Goal: Check status: Check status

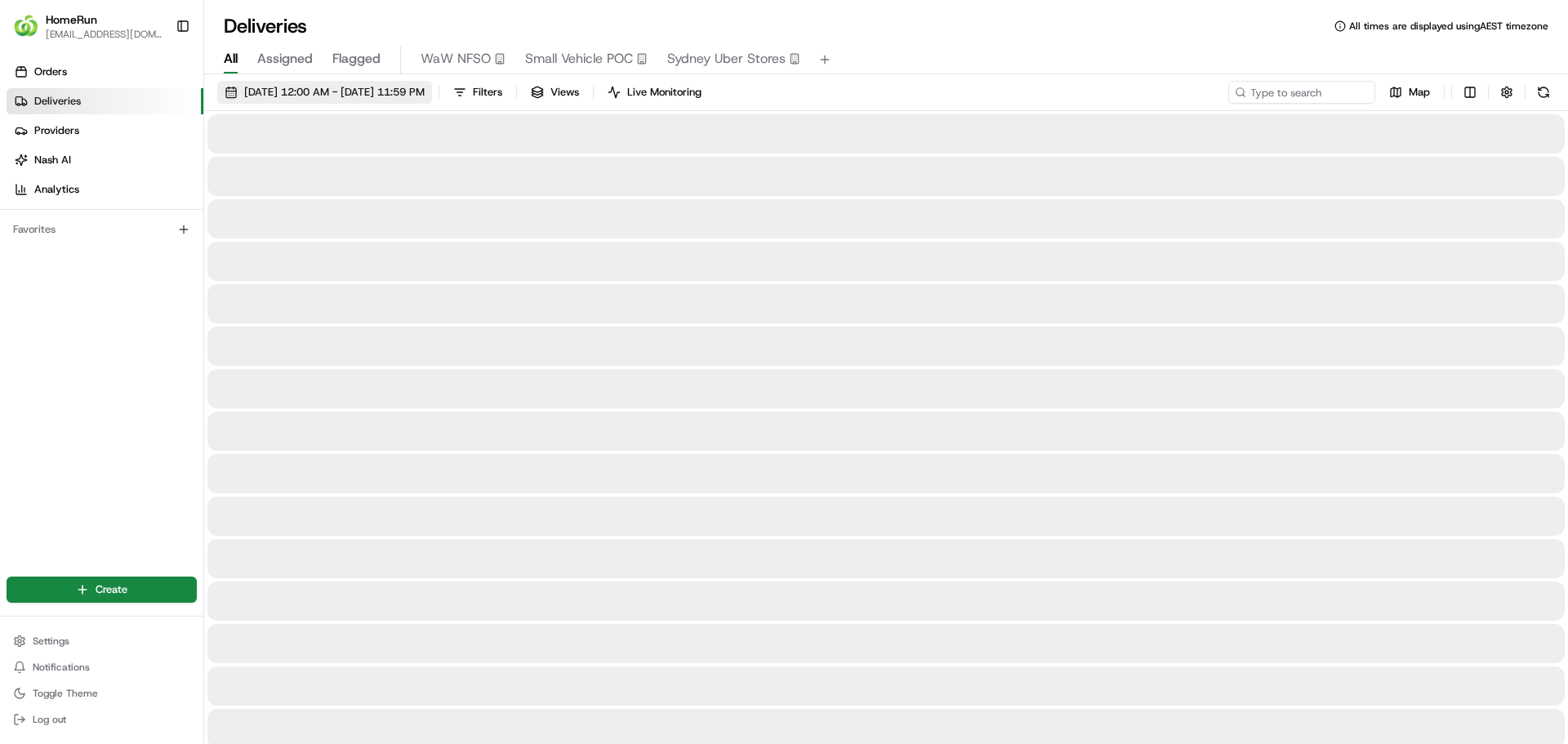
click at [284, 91] on span "[DATE] 12:00 AM - [DATE] 11:59 PM" at bounding box center [334, 92] width 180 height 15
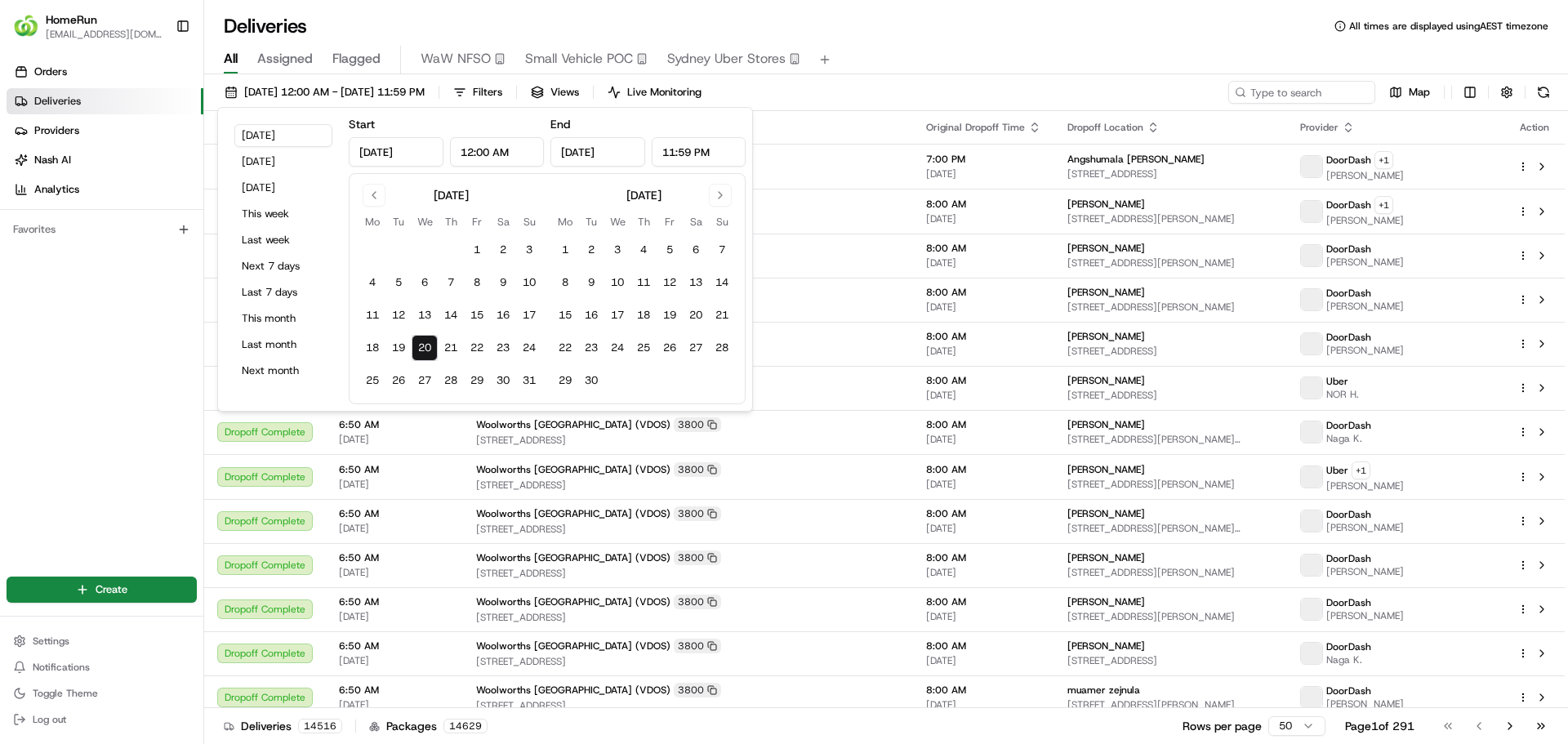
type input "[DATE]"
type input "12:00 AM"
type input "[DATE]"
type input "11:59 PM"
click at [476, 314] on button "15" at bounding box center [477, 316] width 26 height 26
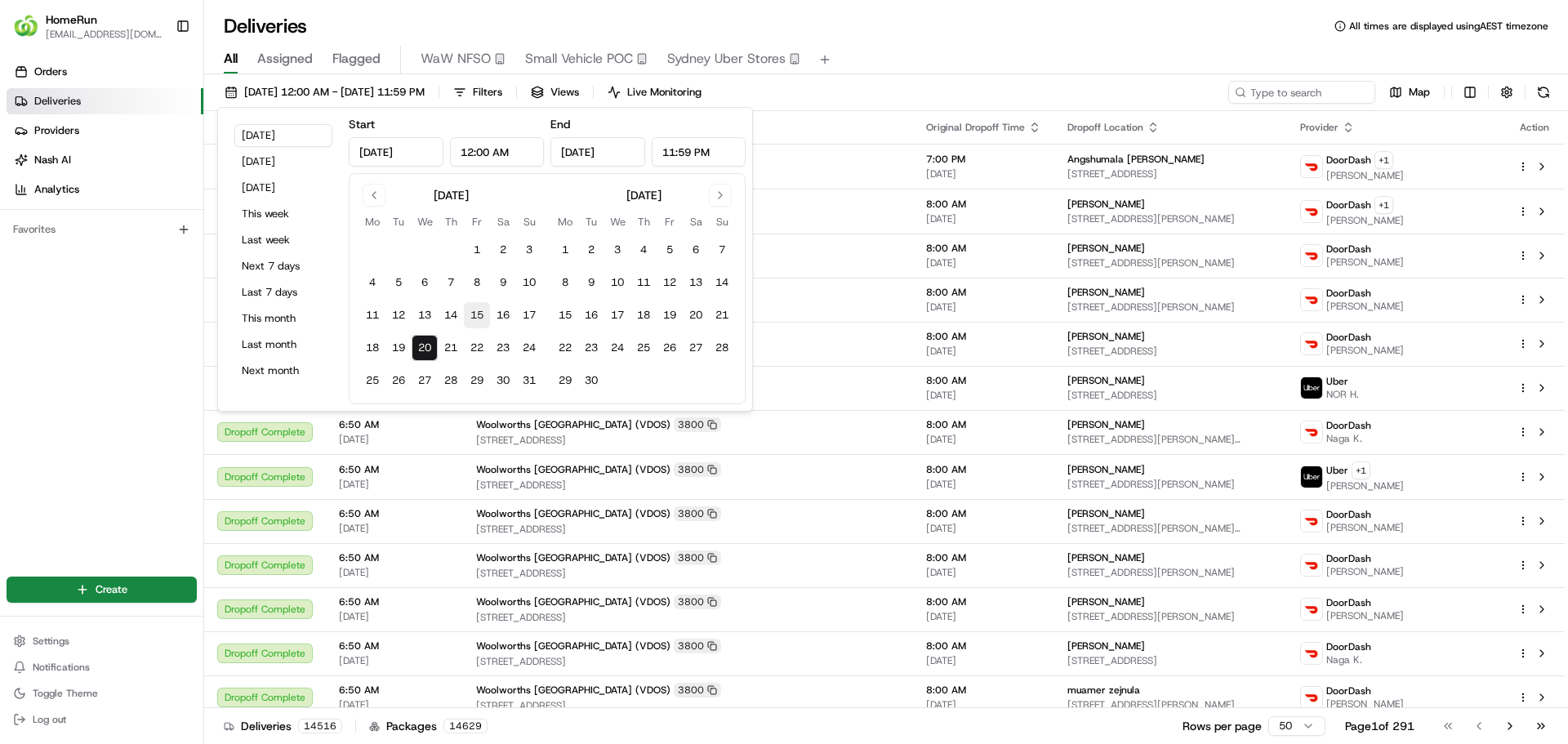
type input "[DATE]"
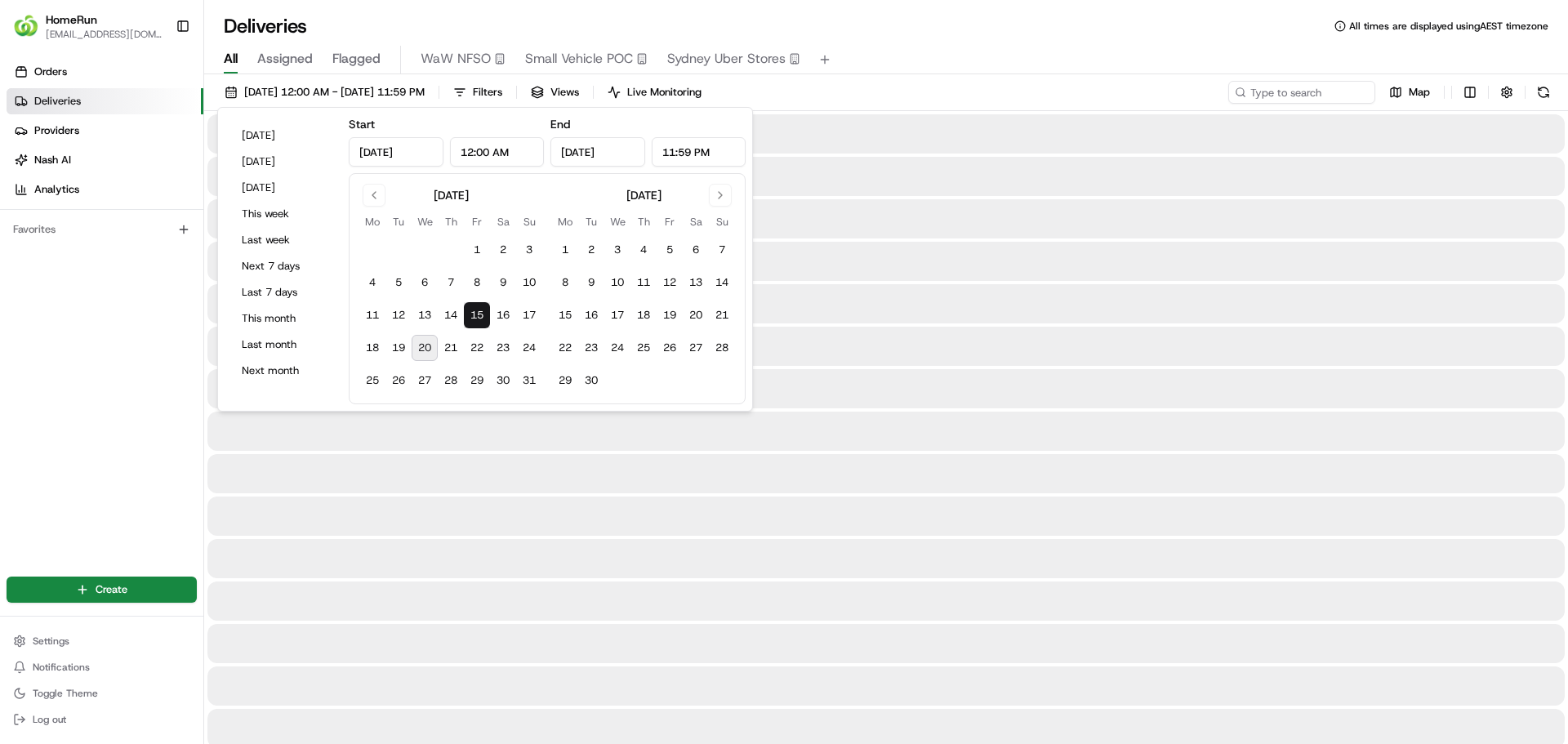
click at [475, 315] on button "15" at bounding box center [477, 316] width 26 height 26
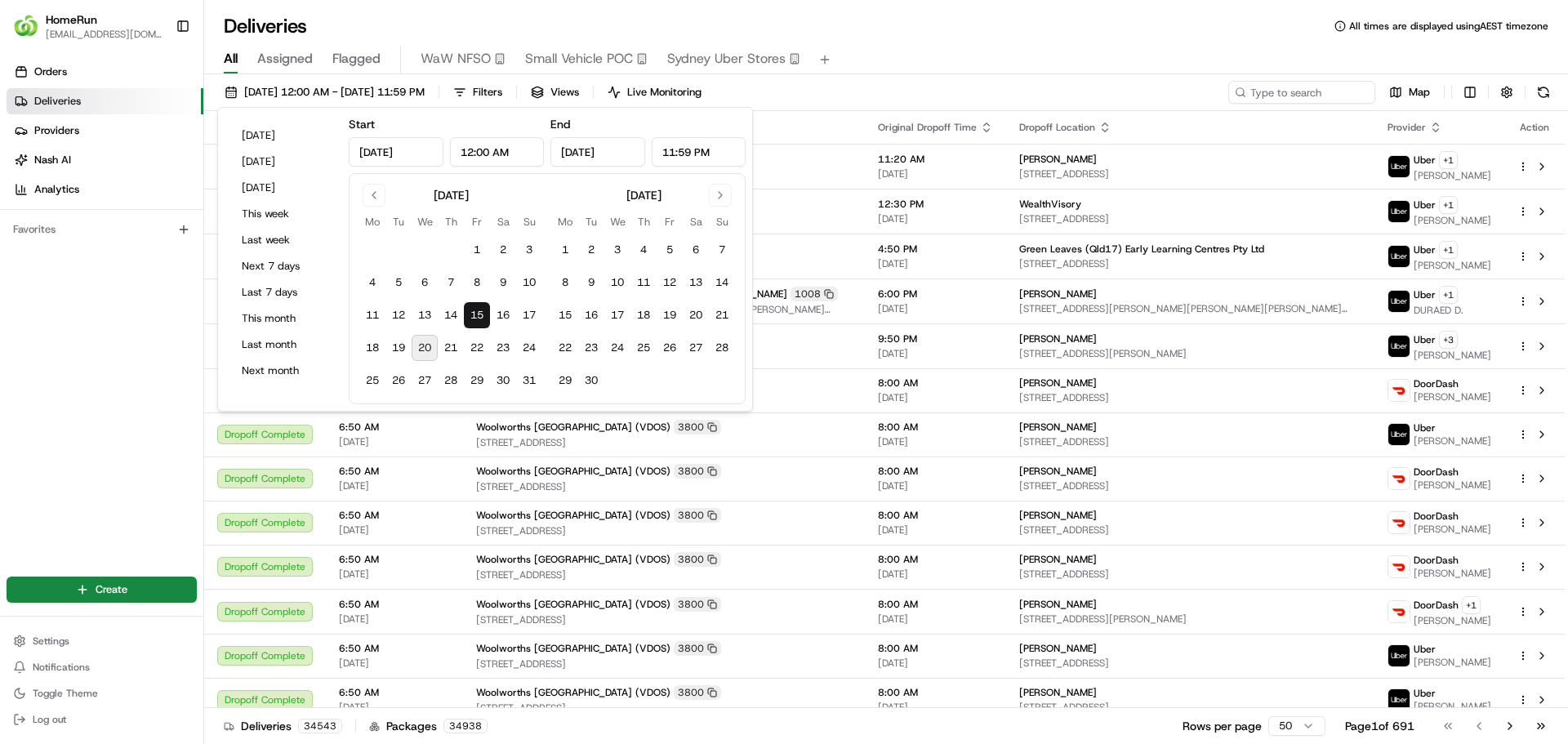
click at [958, 43] on div "All Assigned Flagged WaW NFSO Small Vehicle POC [GEOGRAPHIC_DATA] Uber Stores" at bounding box center [886, 56] width 1364 height 35
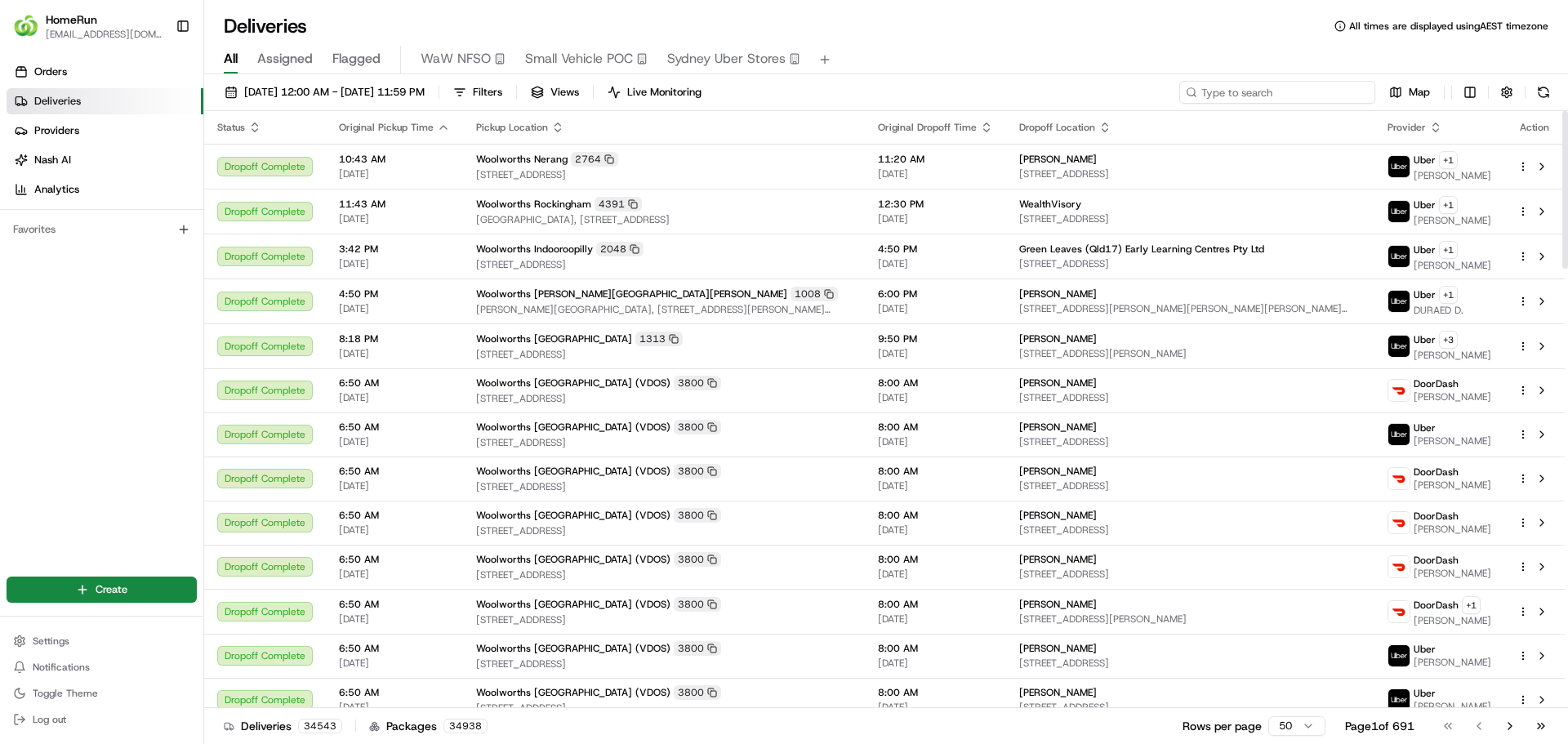
click at [1300, 93] on input at bounding box center [1277, 92] width 196 height 23
paste input "264912013"
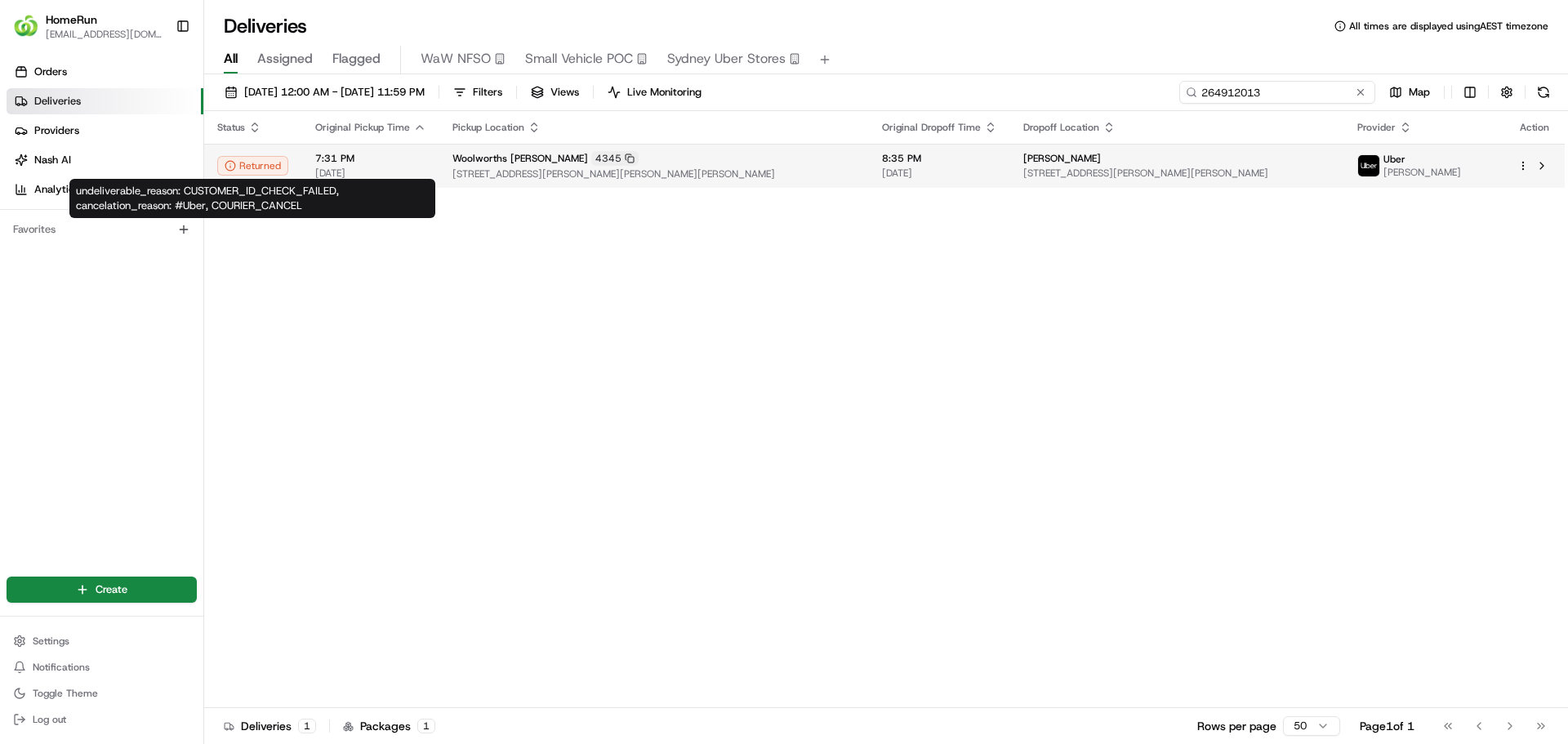
type input "264912013"
click at [272, 171] on div "Returned" at bounding box center [253, 166] width 71 height 20
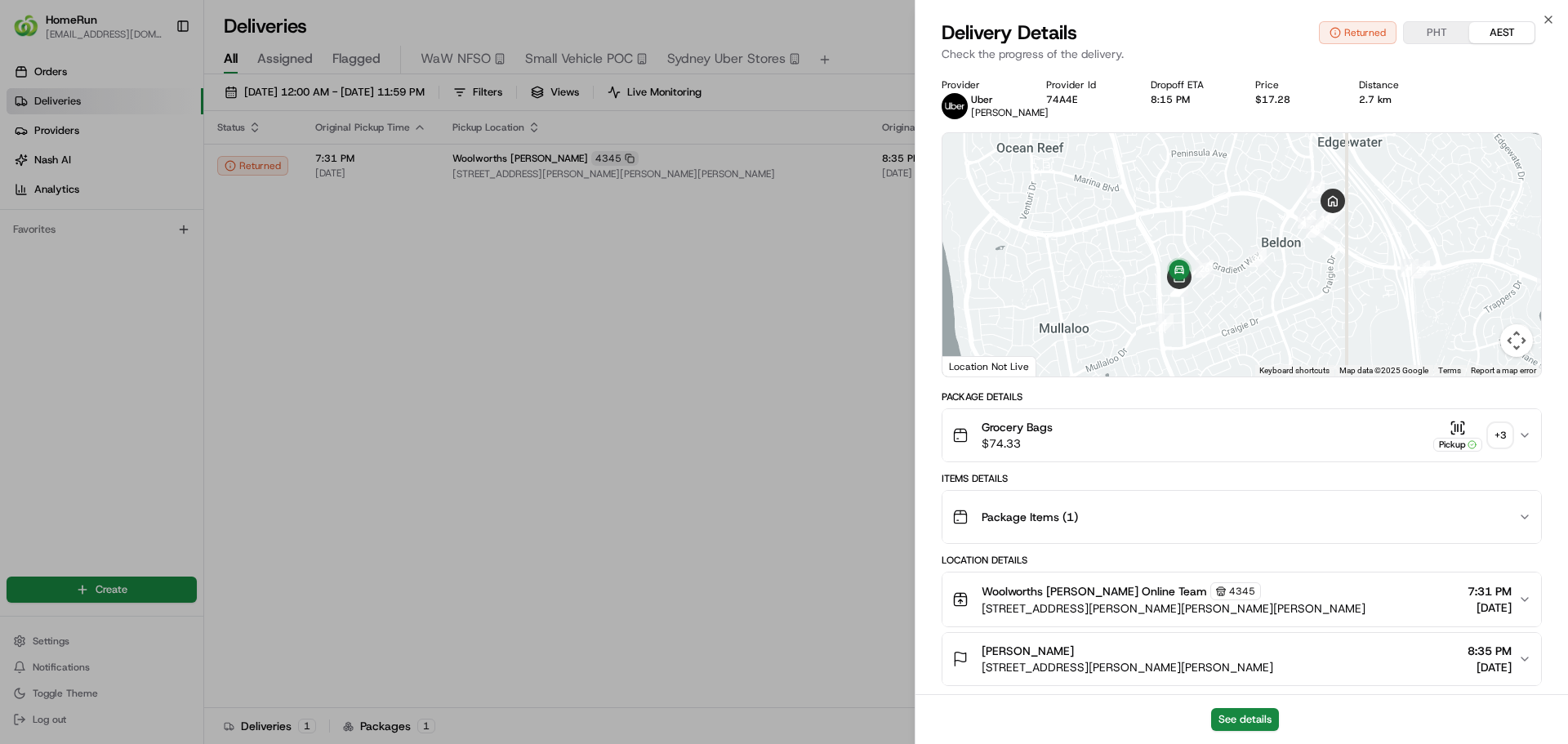
click at [1521, 457] on button "Grocery Bags $74.33 Pickup + 3" at bounding box center [1241, 435] width 599 height 53
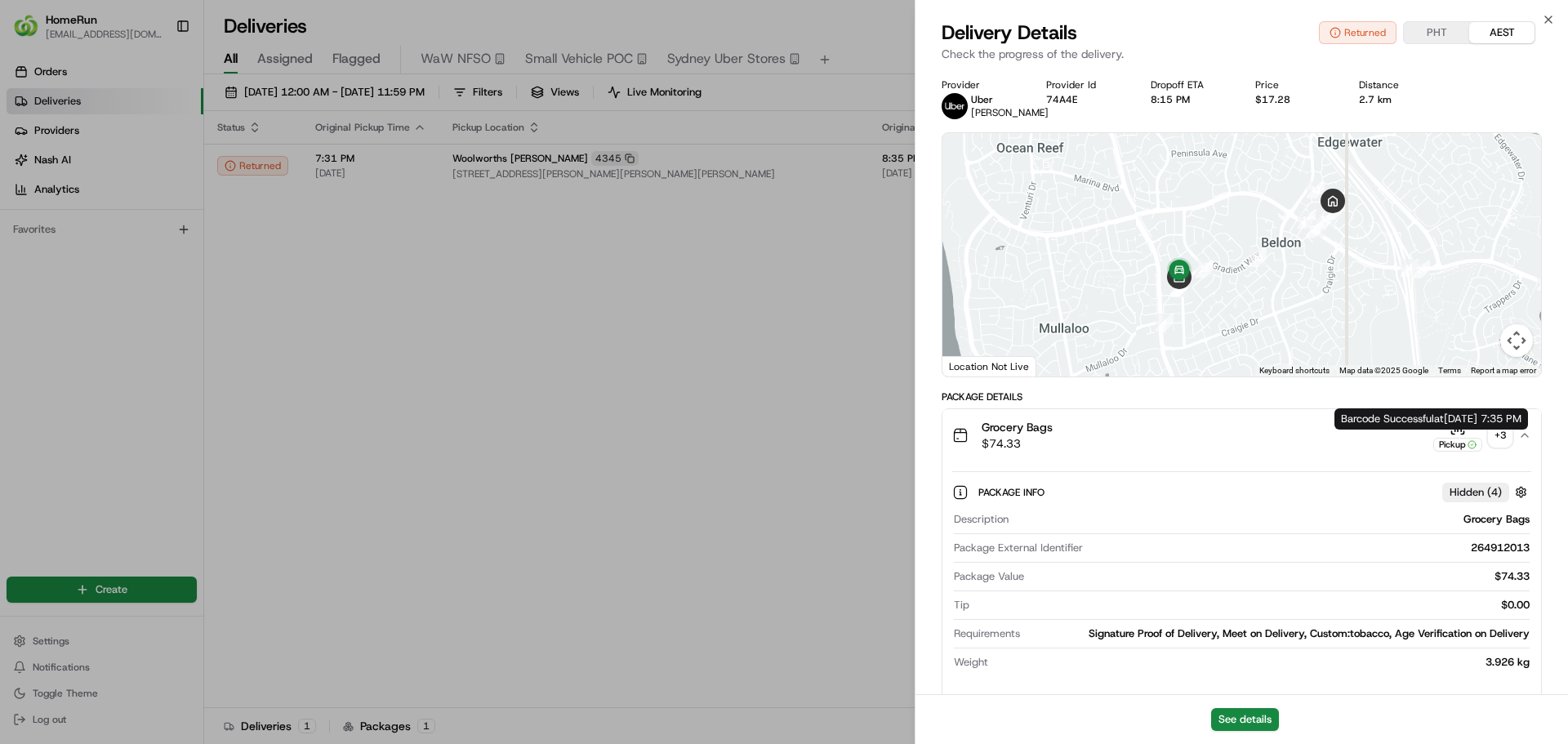
click at [1457, 436] on icon "button" at bounding box center [1458, 428] width 16 height 16
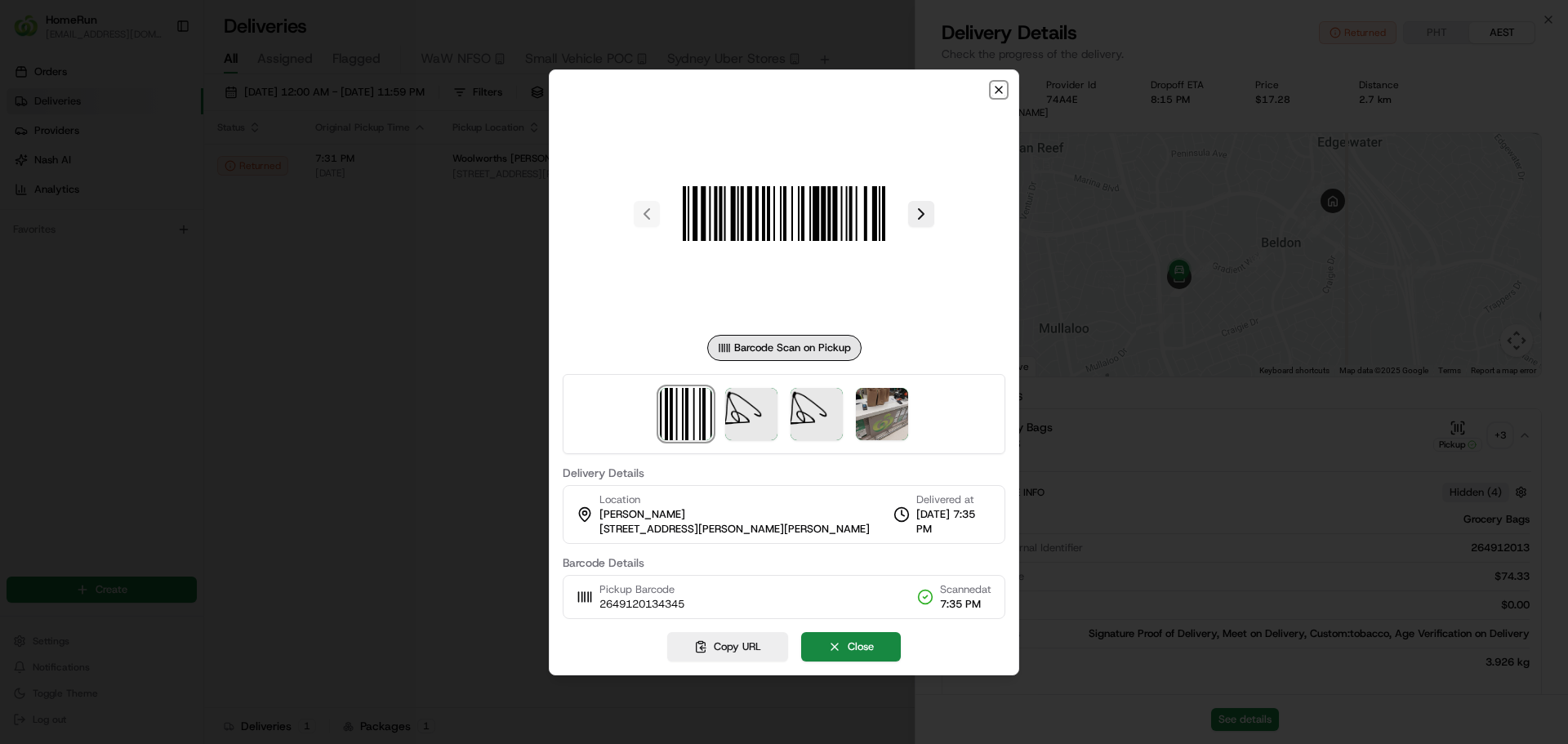
click at [999, 89] on icon "button" at bounding box center [999, 90] width 7 height 7
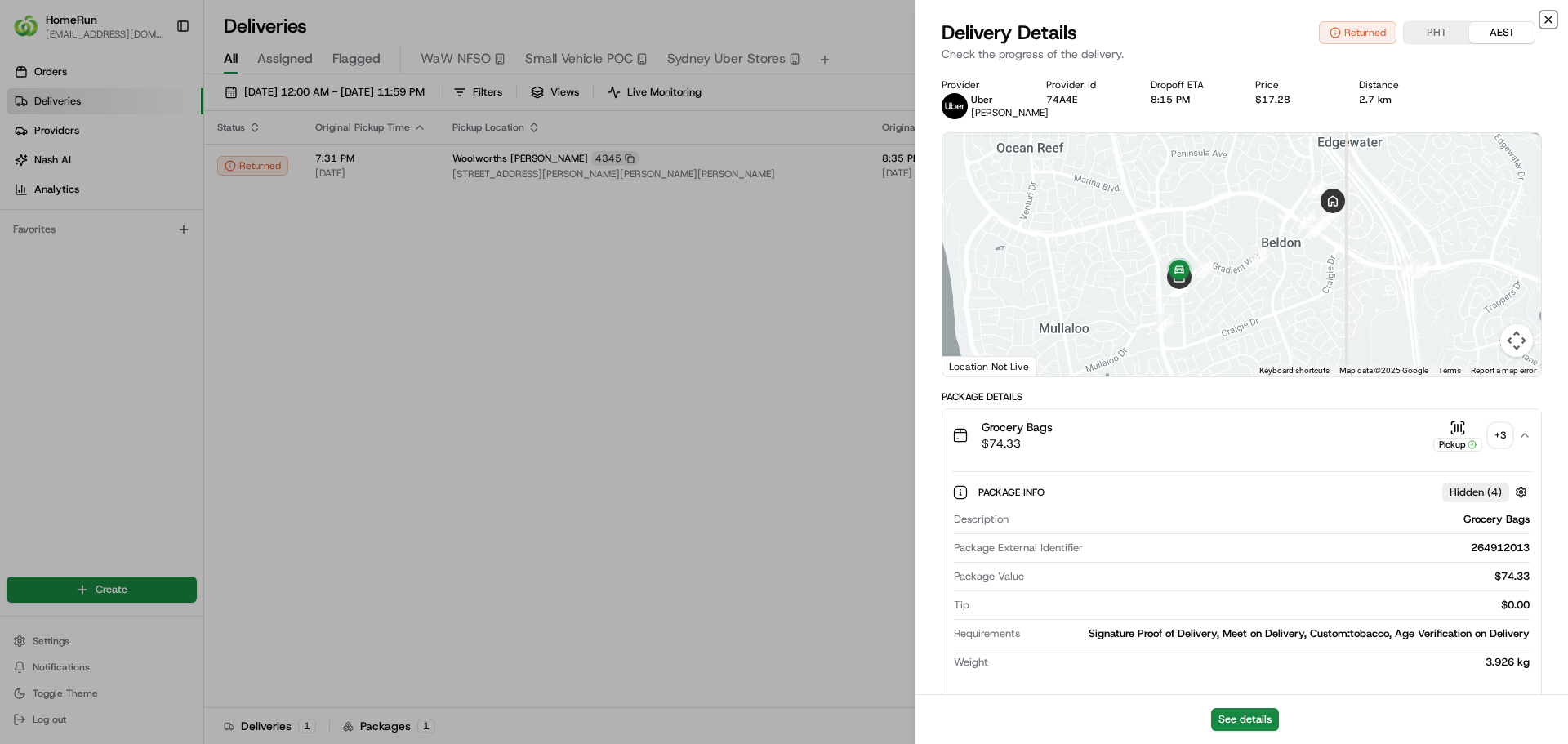
click at [1549, 22] on icon "button" at bounding box center [1548, 19] width 13 height 13
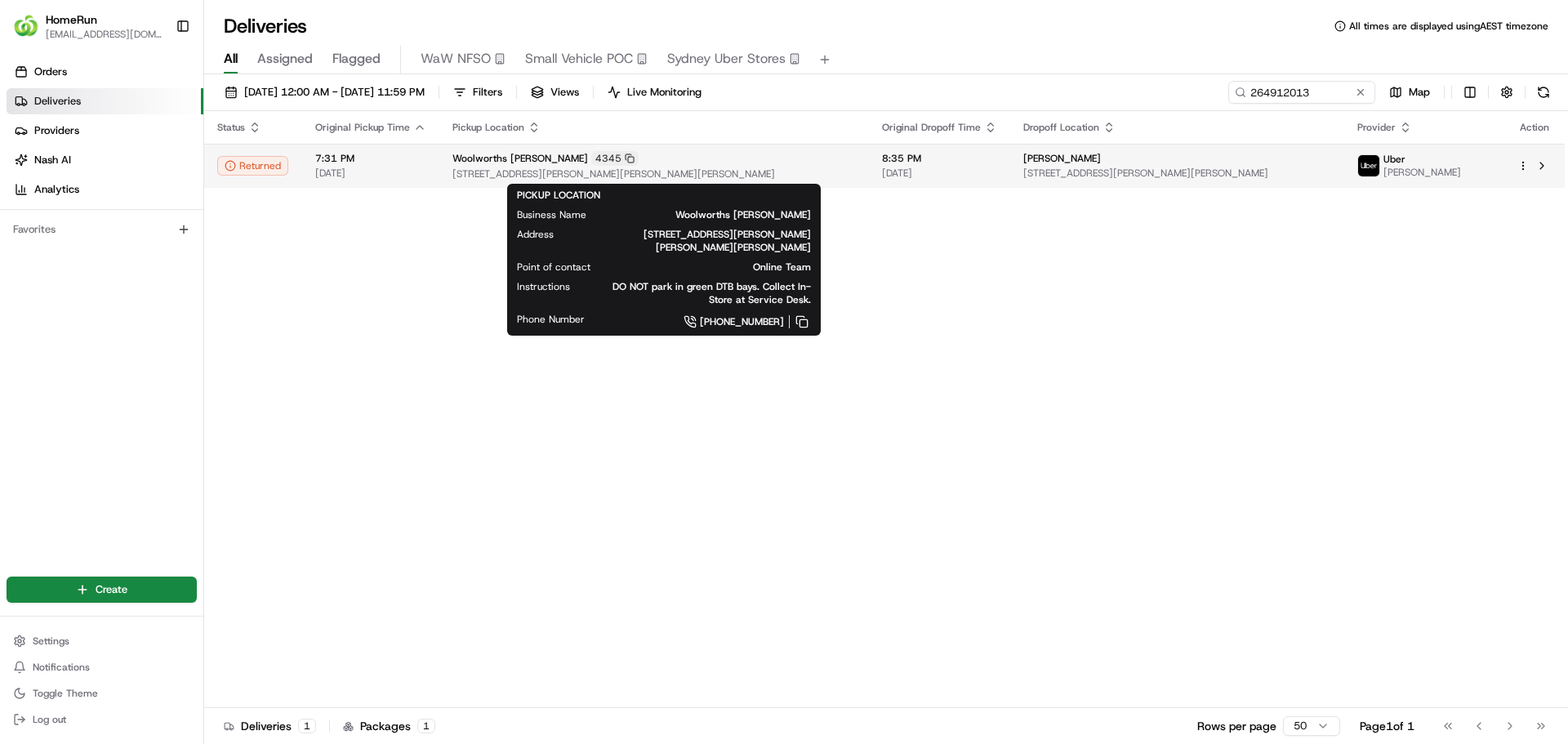
click at [613, 172] on span "[STREET_ADDRESS][PERSON_NAME][PERSON_NAME][PERSON_NAME]" at bounding box center [654, 173] width 403 height 13
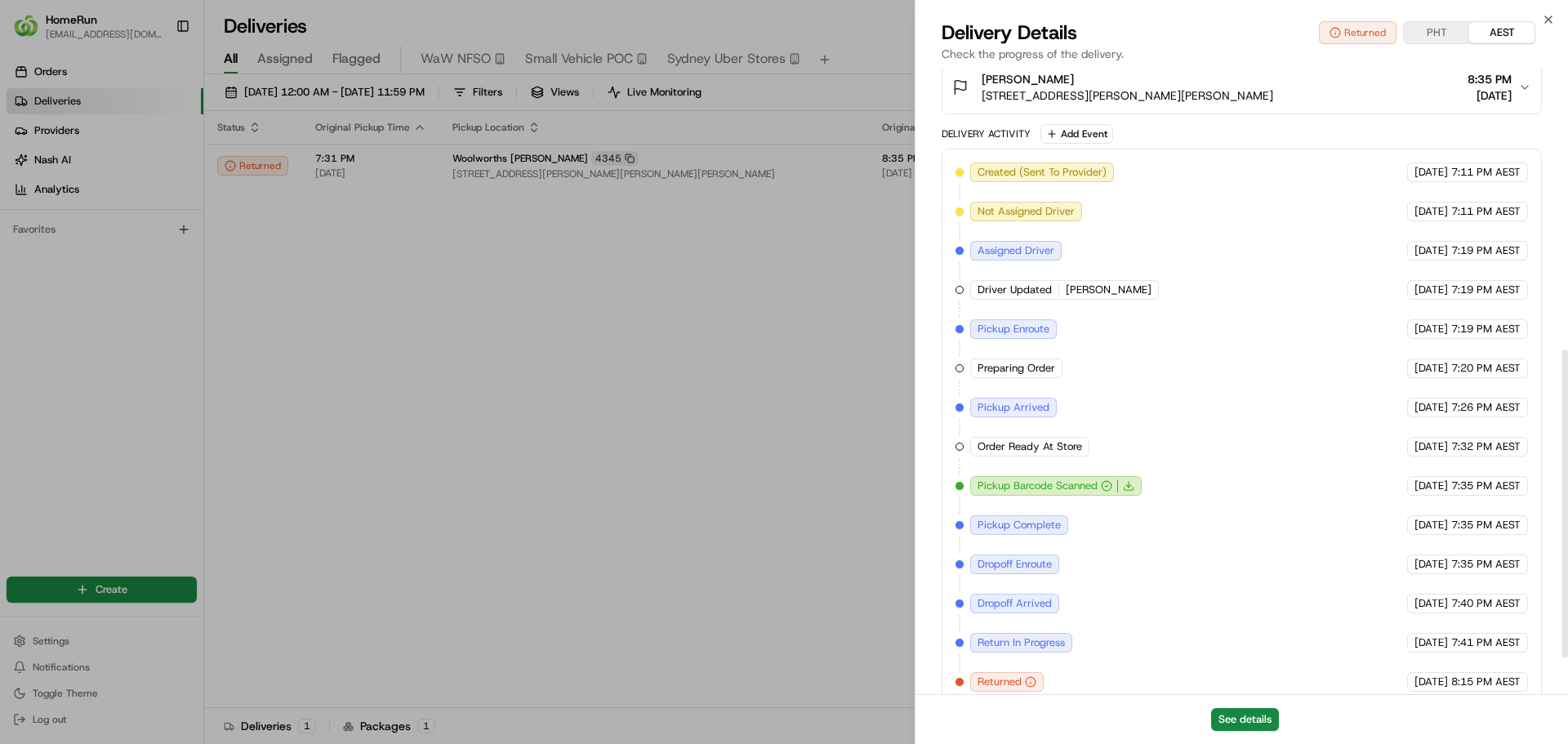
scroll to position [646, 0]
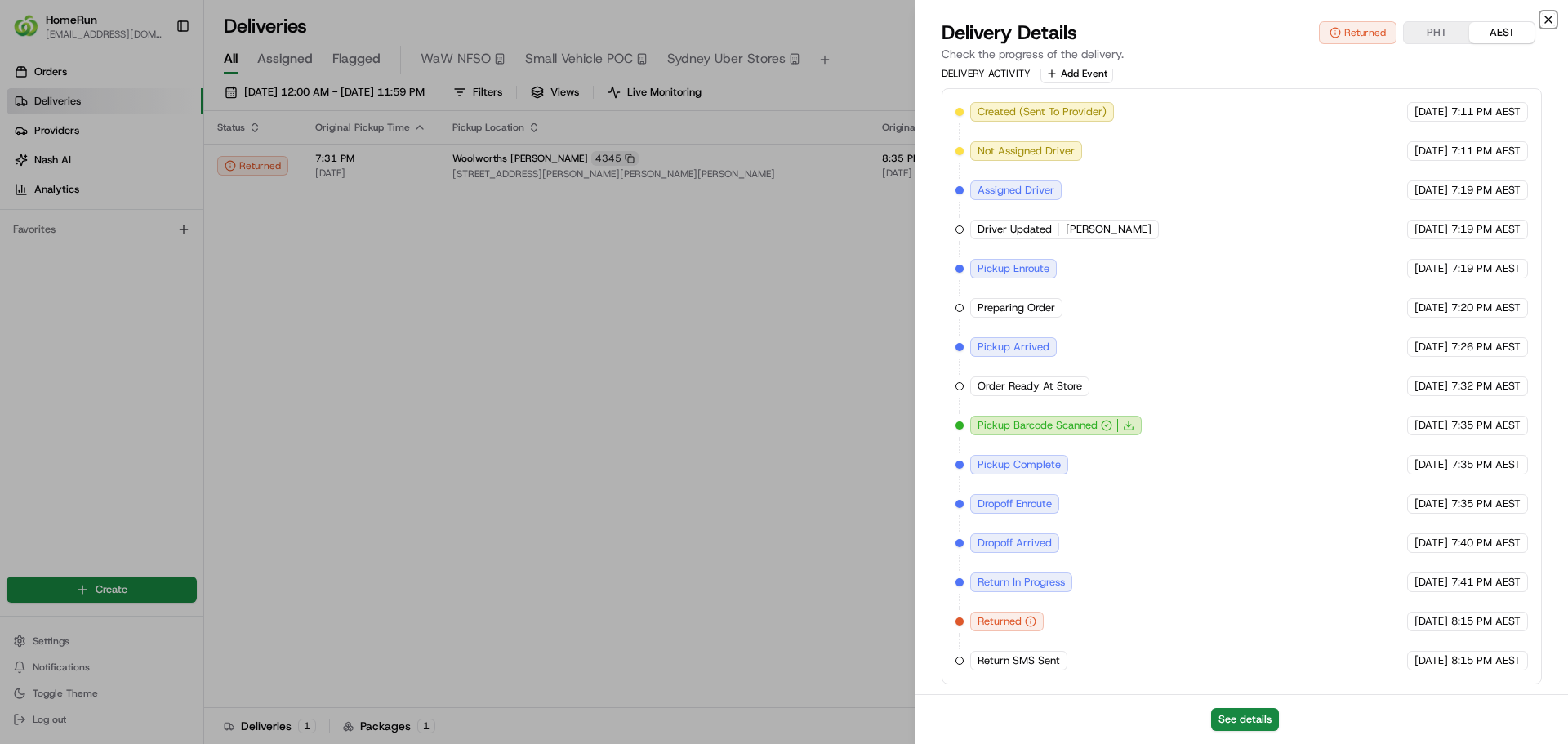
click at [1552, 20] on icon "button" at bounding box center [1548, 19] width 13 height 13
